Goal: Task Accomplishment & Management: Use online tool/utility

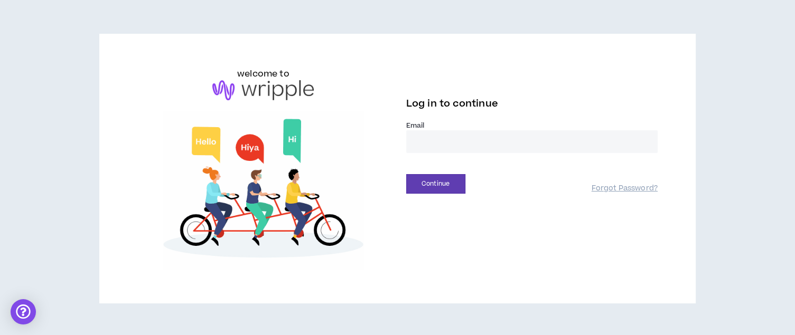
click at [447, 141] on input "email" at bounding box center [531, 141] width 251 height 23
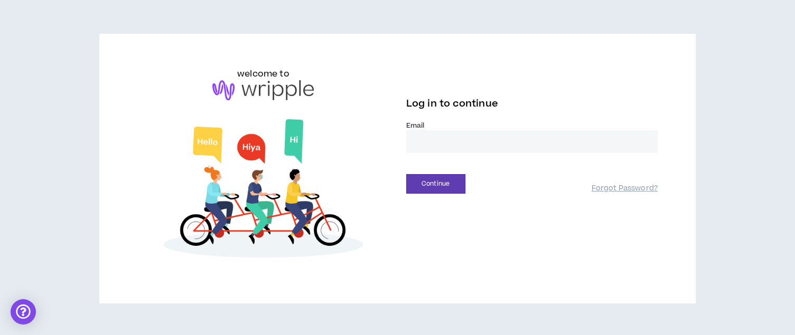
type input "**********"
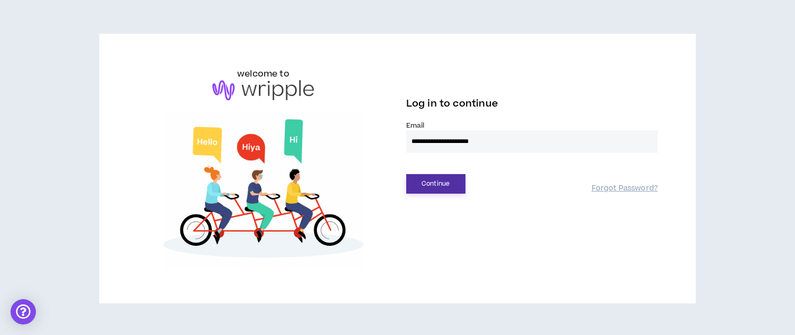
click at [435, 180] on button "Continue" at bounding box center [435, 184] width 59 height 20
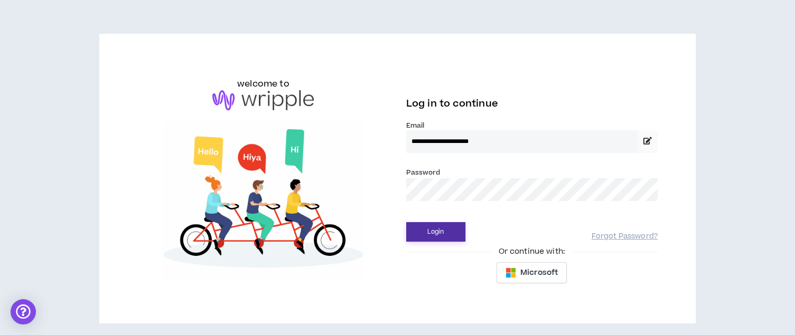
click at [437, 230] on button "Login" at bounding box center [435, 232] width 59 height 20
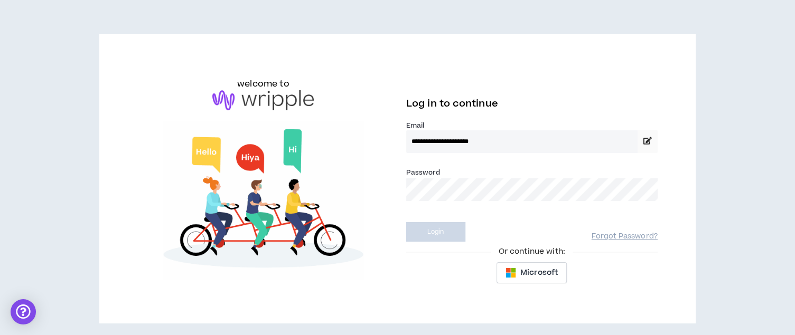
select select "*"
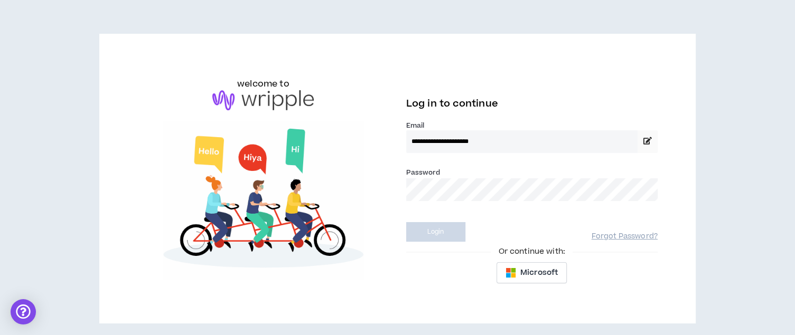
select select "*"
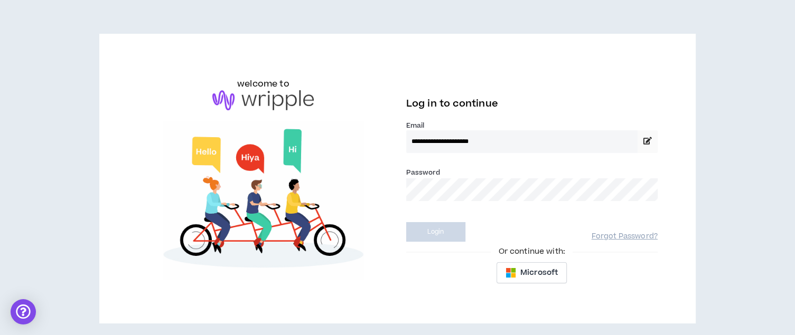
select select "*"
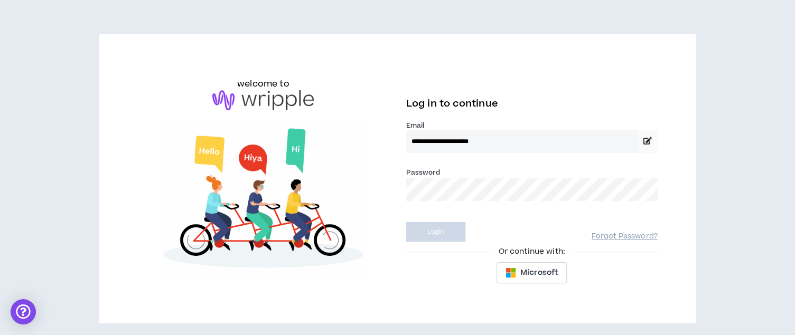
select select "*"
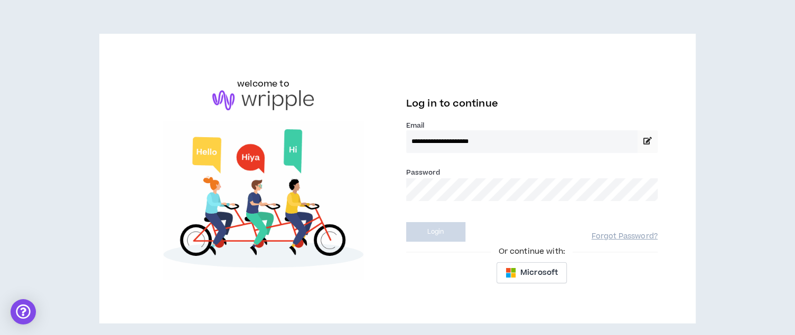
select select "*"
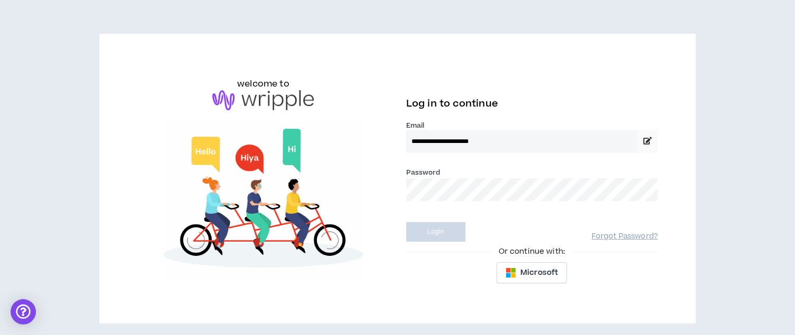
select select "*"
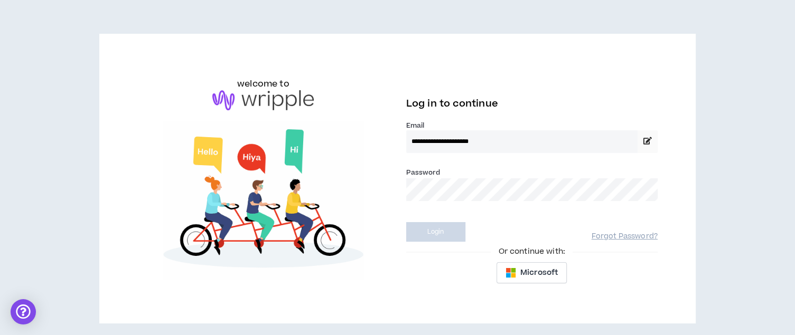
select select "*"
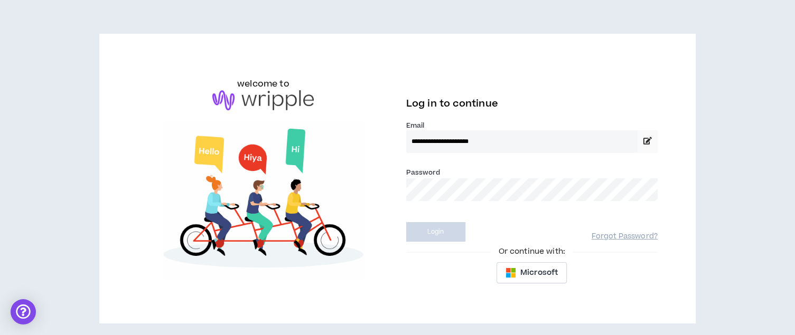
select select "*"
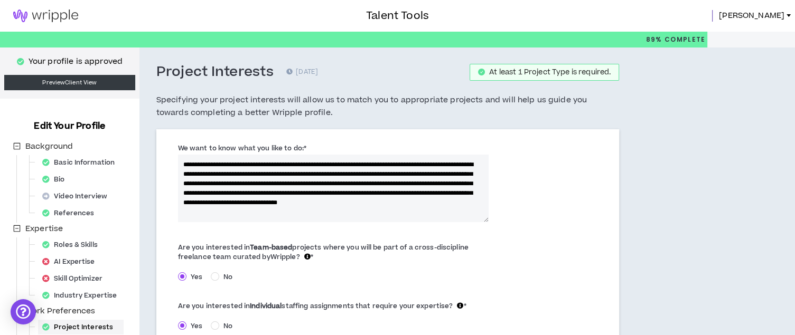
click at [61, 16] on img at bounding box center [45, 16] width 91 height 13
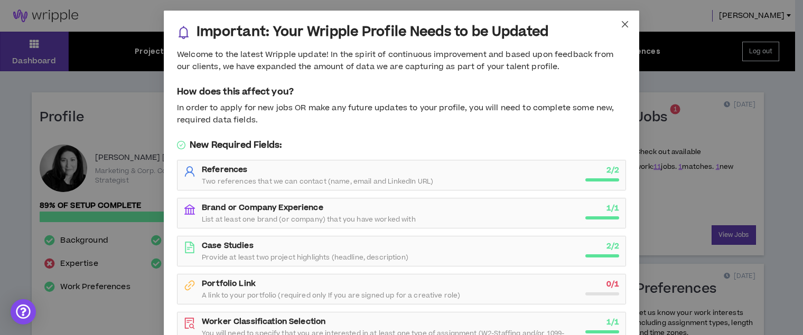
click at [621, 24] on icon "close" at bounding box center [625, 24] width 8 height 8
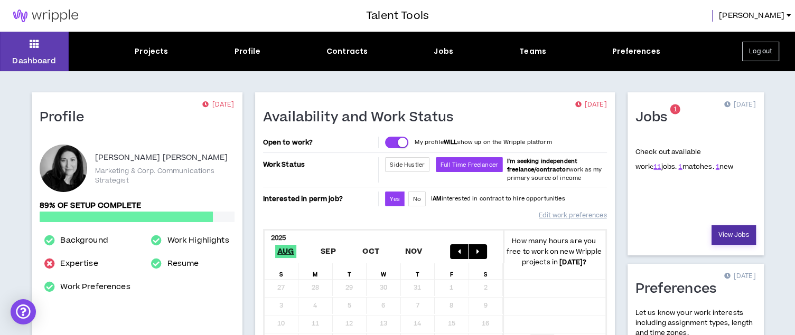
click at [735, 234] on link "View Jobs" at bounding box center [733, 236] width 44 height 20
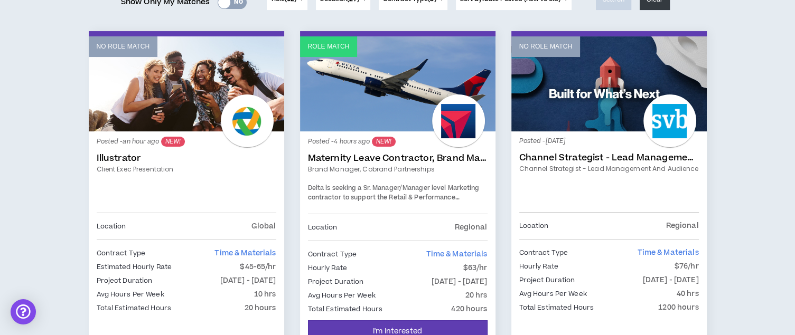
scroll to position [264, 0]
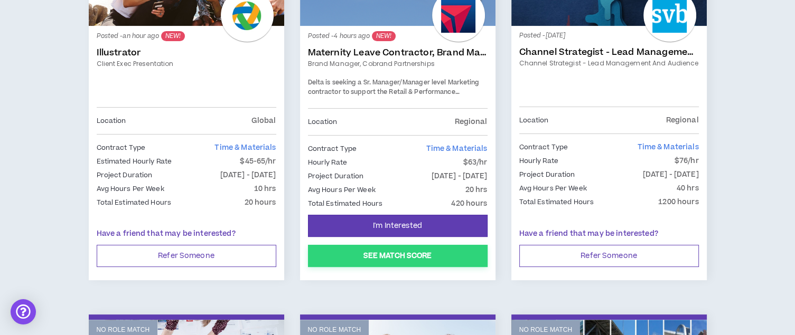
click at [421, 257] on button "See Match Score" at bounding box center [398, 256] width 180 height 22
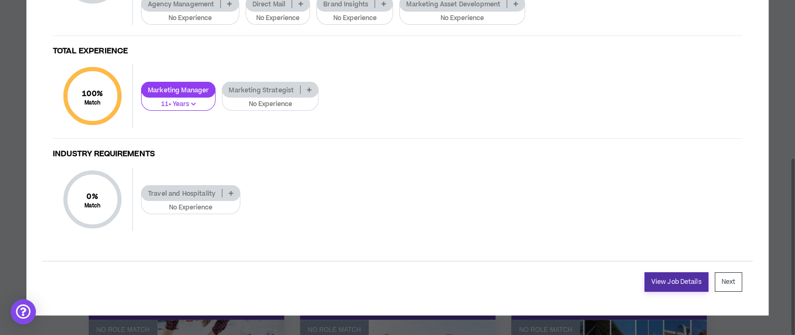
click at [658, 276] on link "View Job Details" at bounding box center [676, 283] width 64 height 20
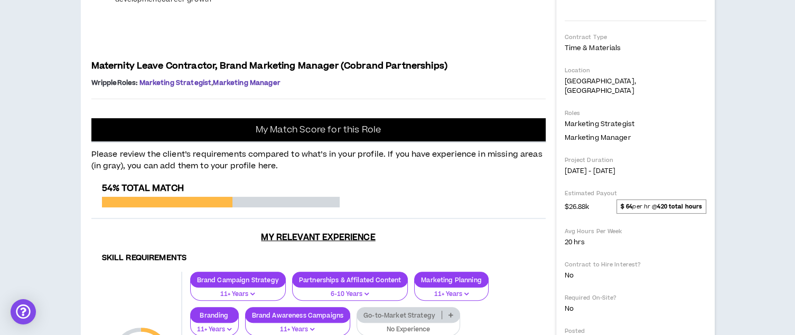
scroll to position [317, 0]
